Goal: Find specific page/section: Find specific page/section

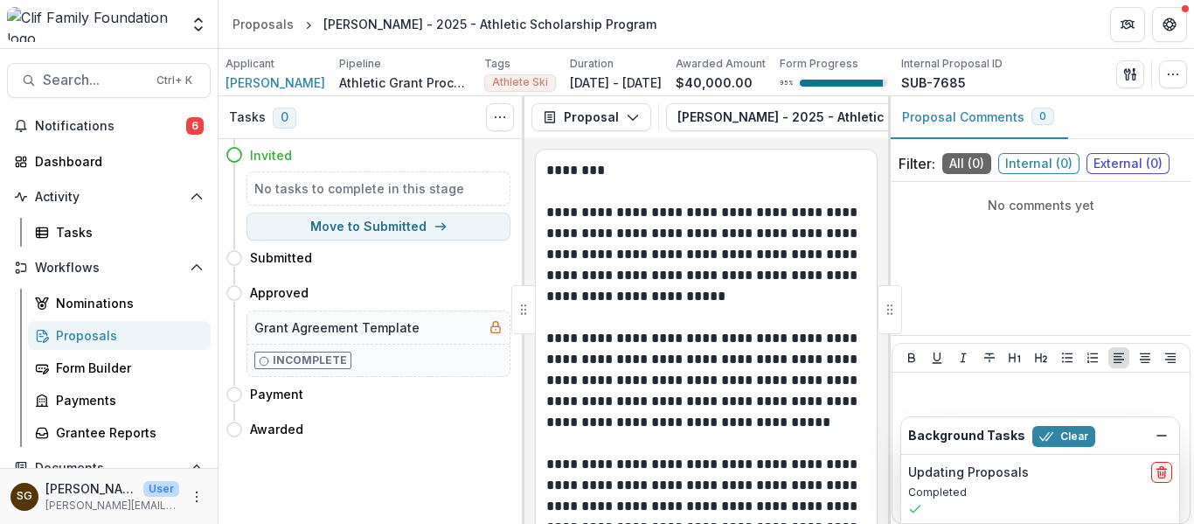
scroll to position [3666, 0]
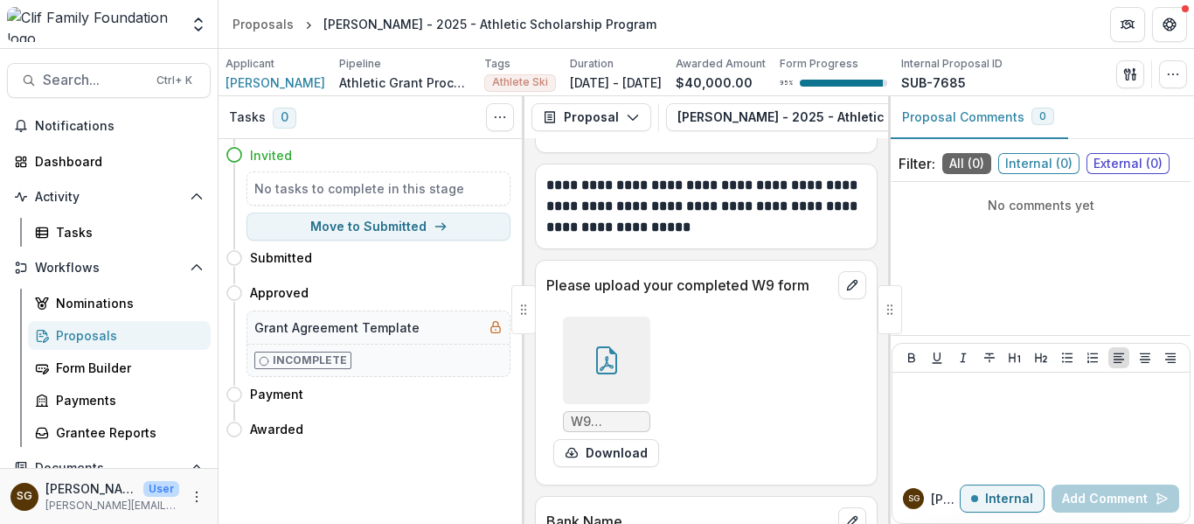
click at [110, 331] on div "Proposals" at bounding box center [126, 335] width 141 height 18
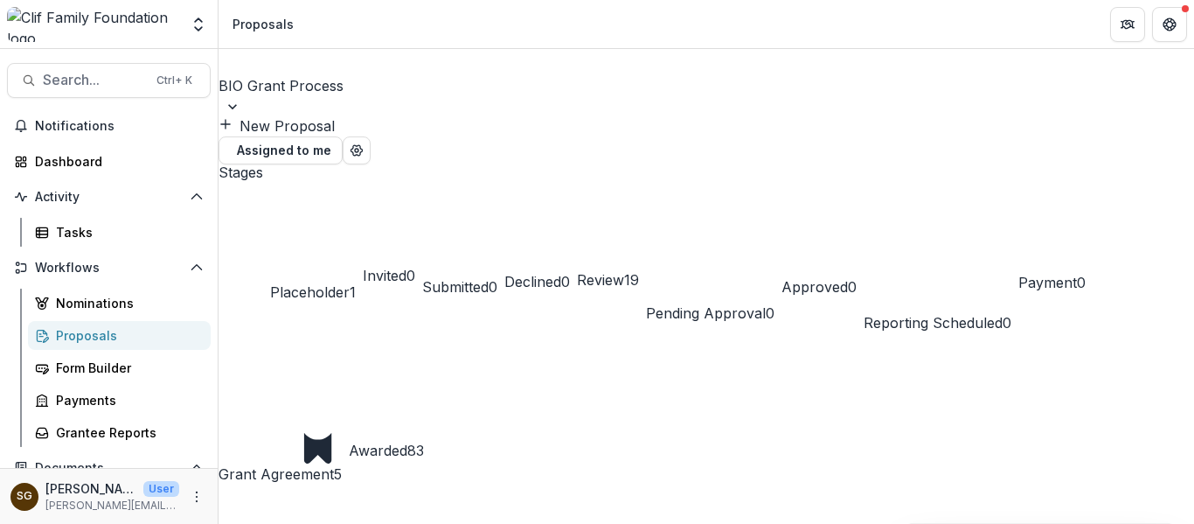
click at [385, 98] on div at bounding box center [707, 106] width 976 height 17
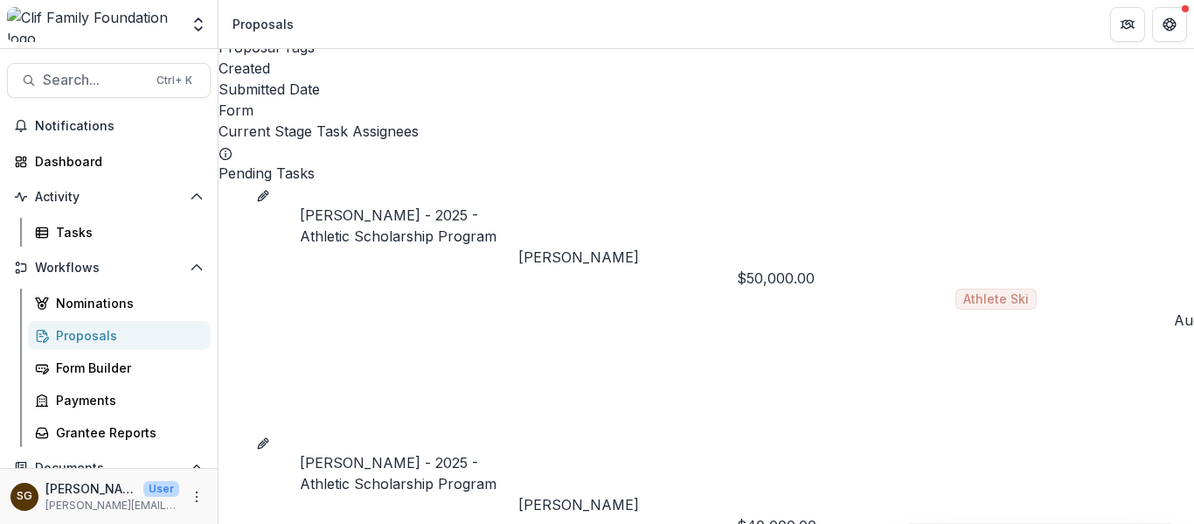
scroll to position [437, 0]
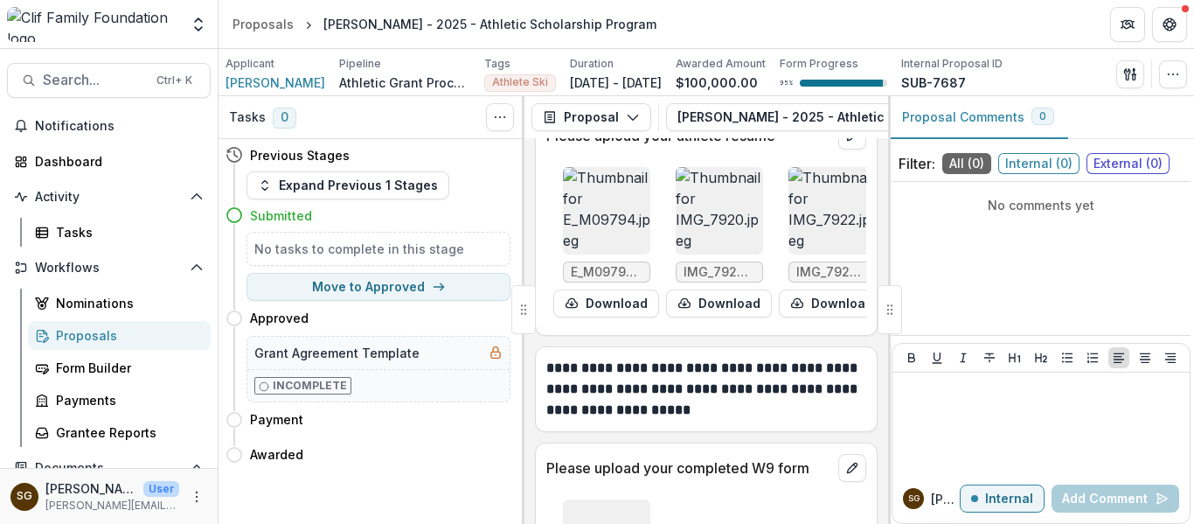
scroll to position [4460, 0]
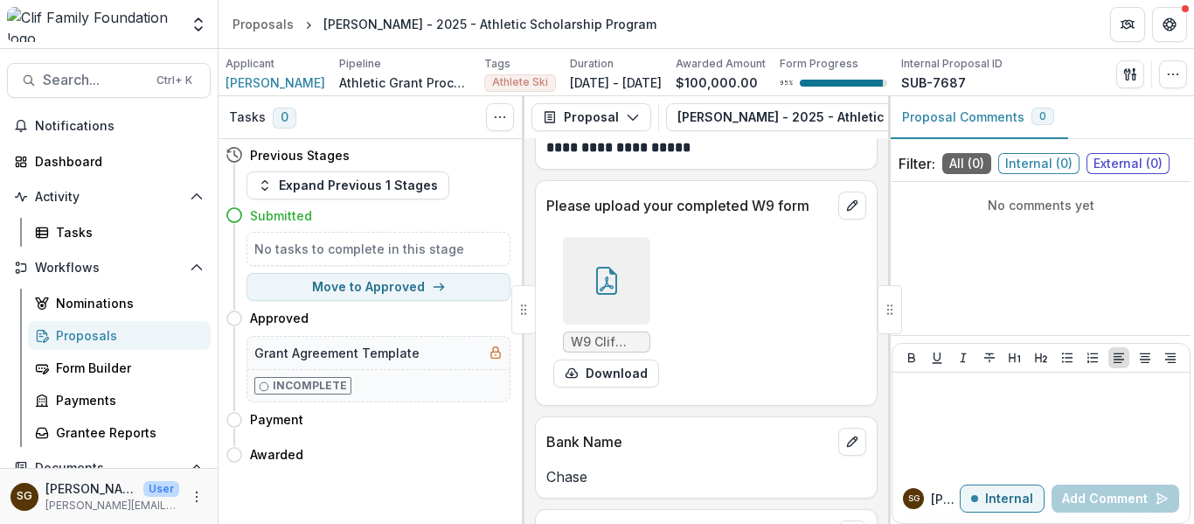
click at [617, 295] on icon at bounding box center [607, 281] width 28 height 28
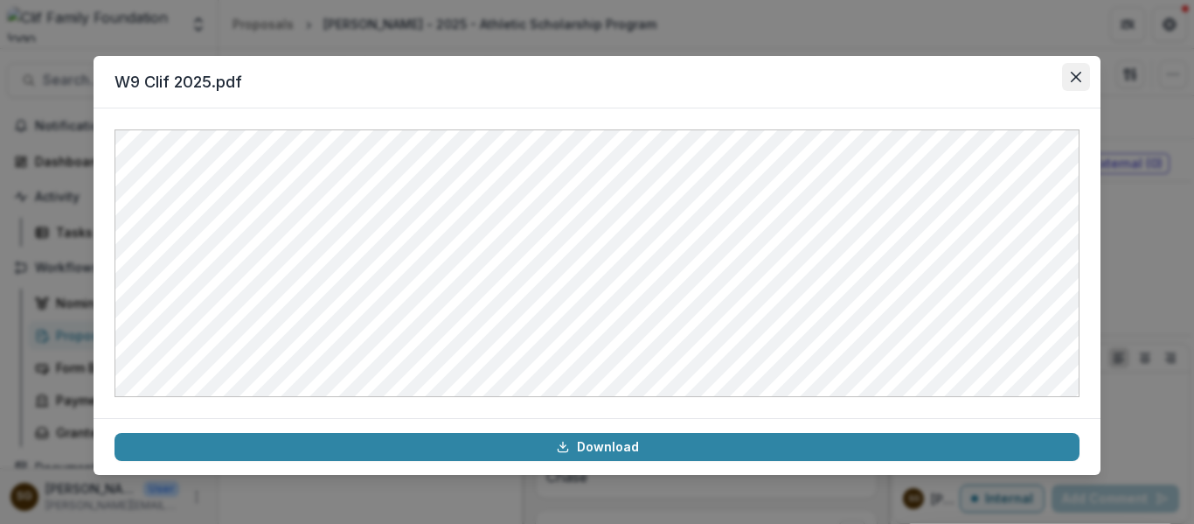
click at [1066, 70] on button "Close" at bounding box center [1076, 77] width 28 height 28
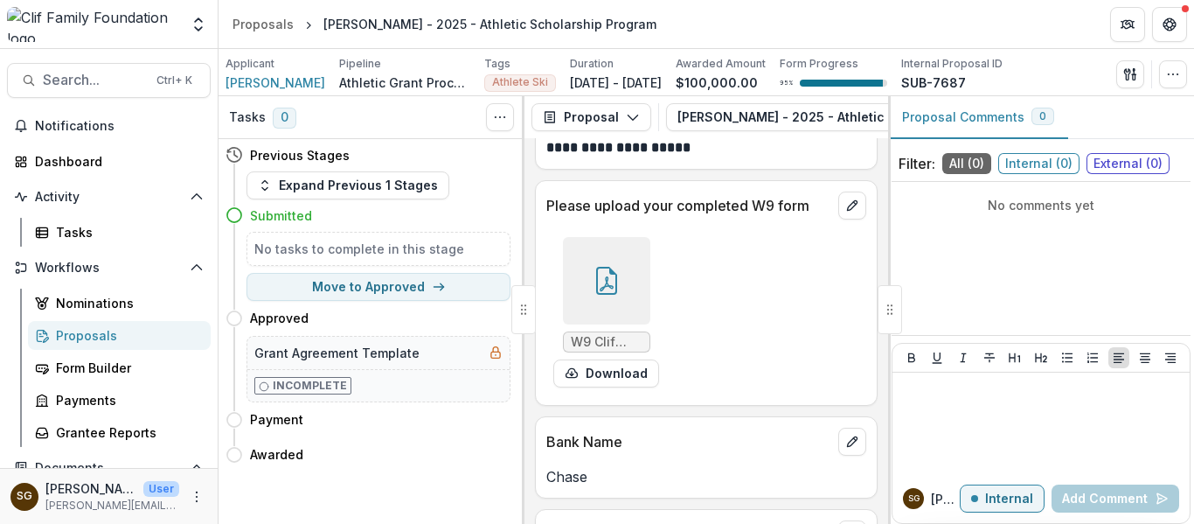
click at [83, 327] on div "Proposals" at bounding box center [126, 335] width 141 height 18
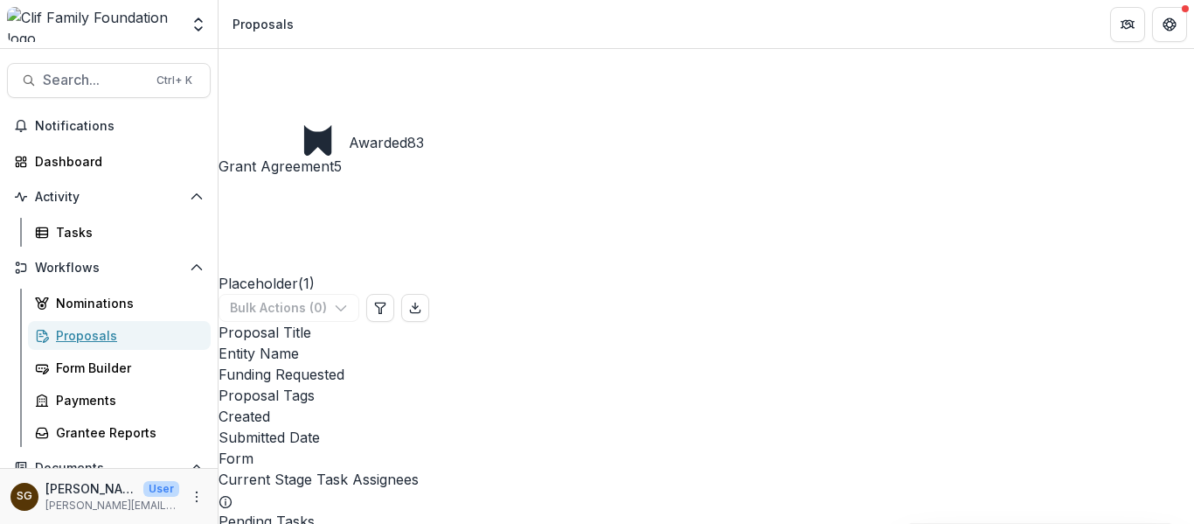
scroll to position [350, 0]
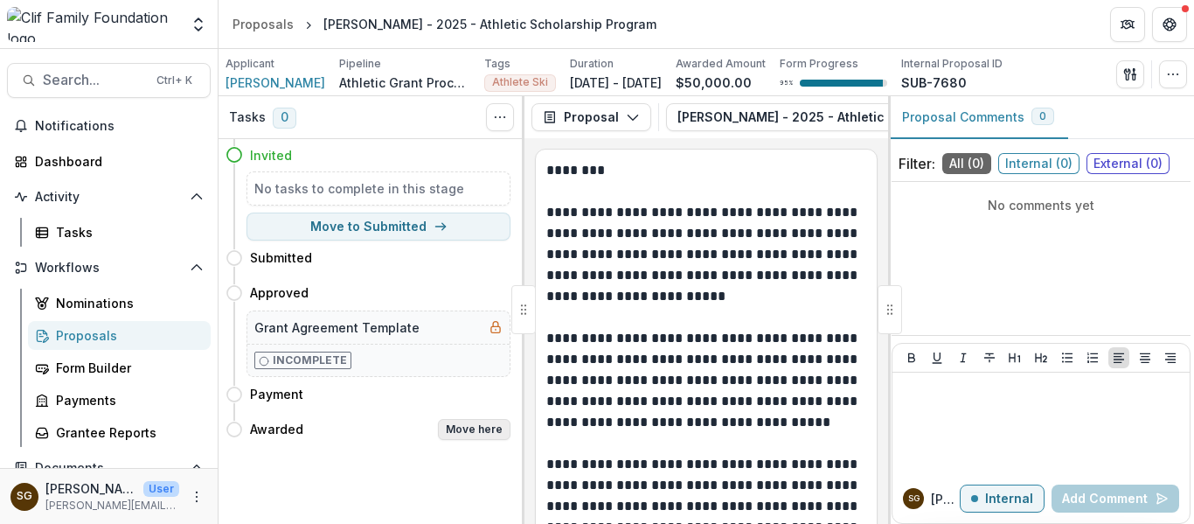
scroll to position [4989, 0]
